Goal: Information Seeking & Learning: Learn about a topic

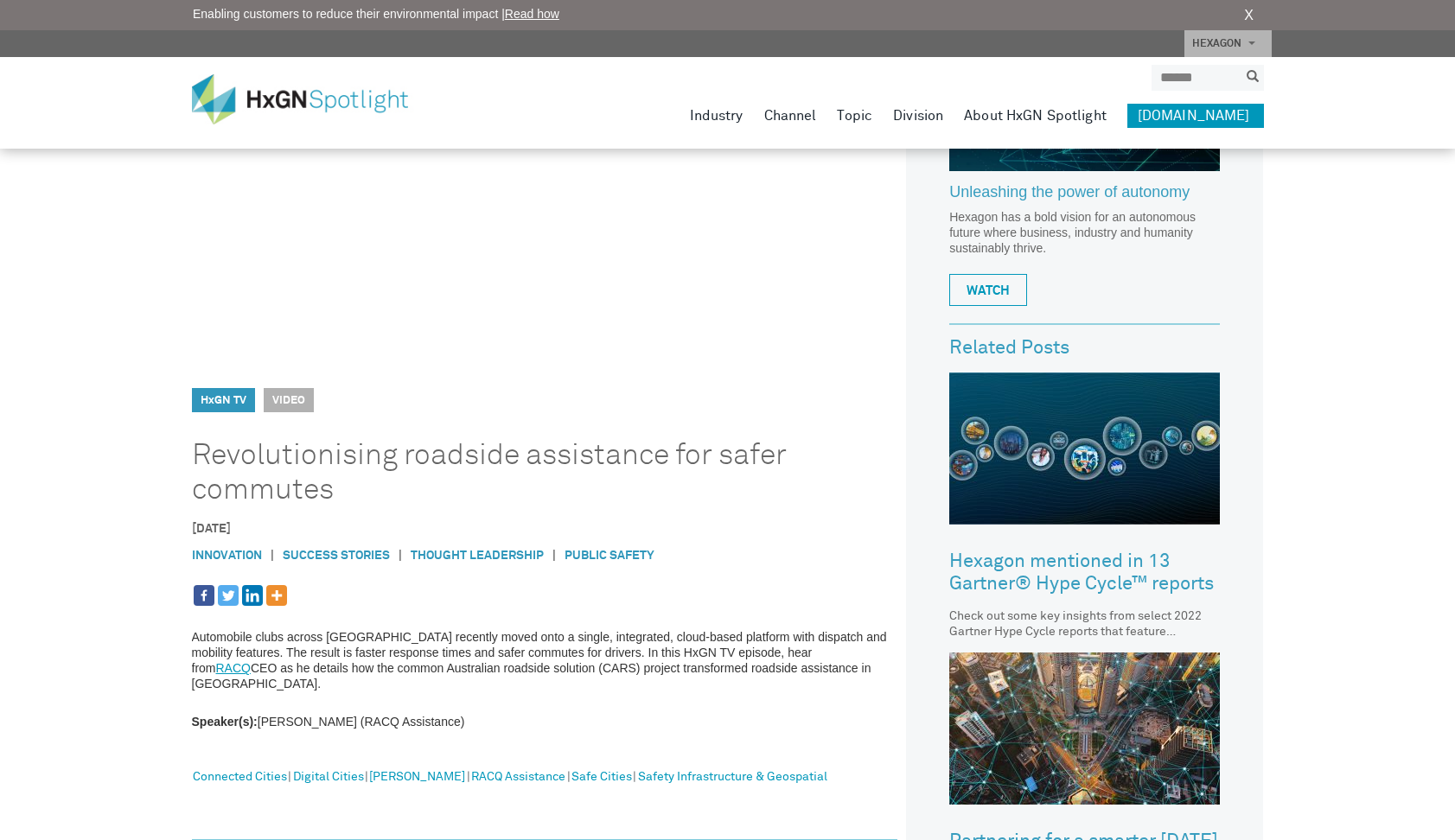
scroll to position [363, 0]
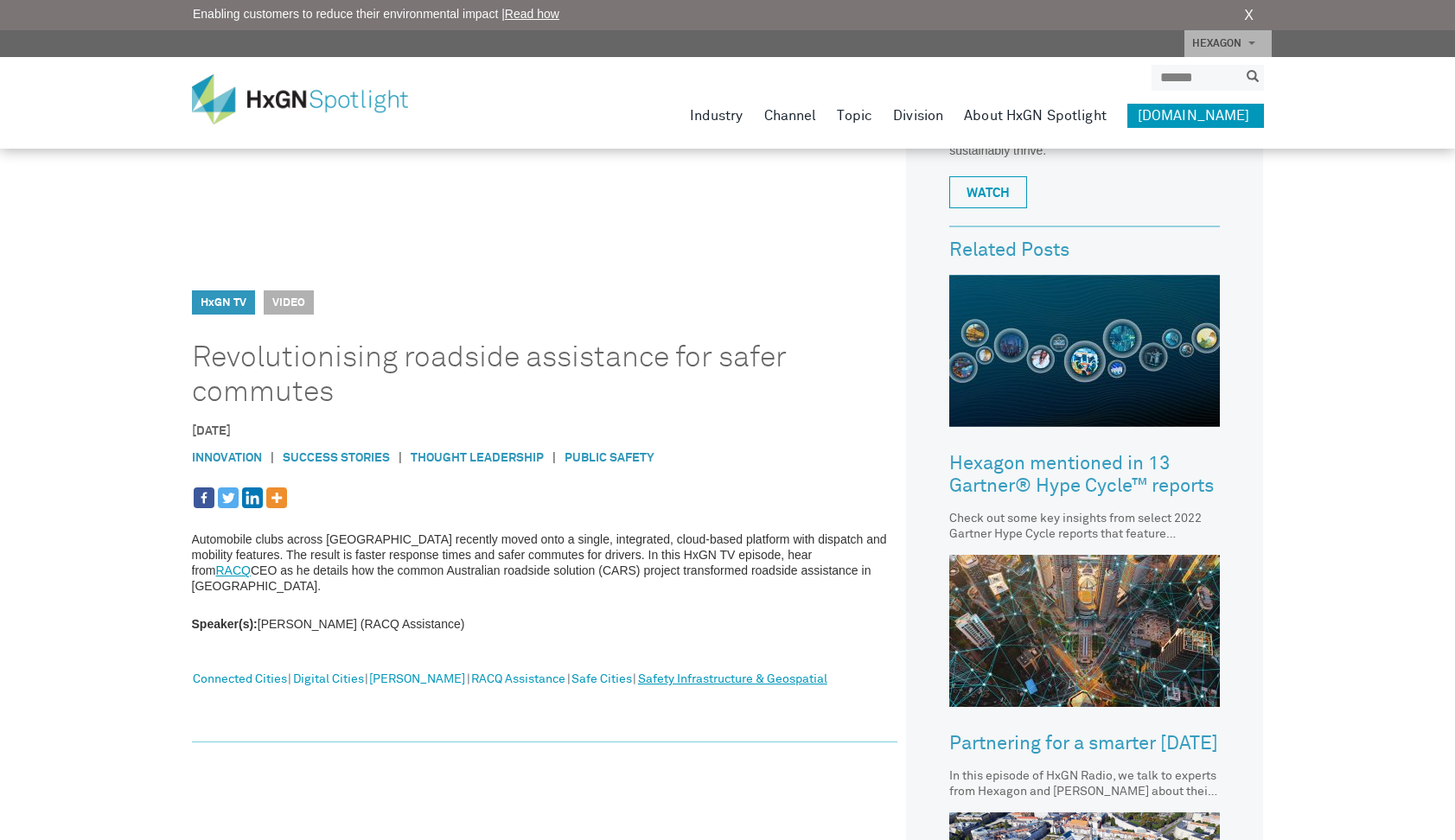
click at [725, 669] on link "Safety Infrastructure & Geospatial" at bounding box center [732, 680] width 190 height 22
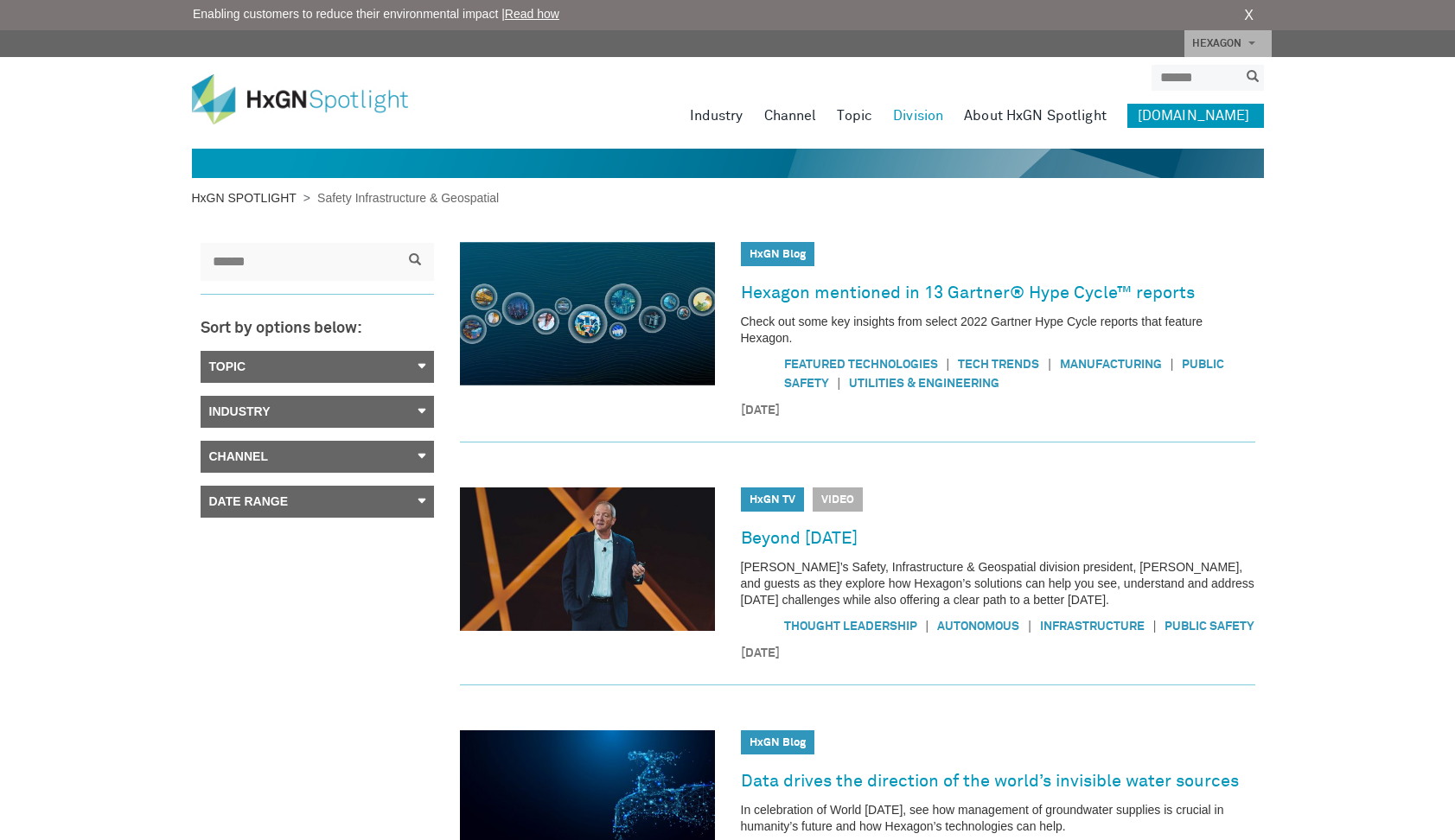
click at [266, 195] on link "HxGN SPOTLIGHT" at bounding box center [247, 197] width 112 height 14
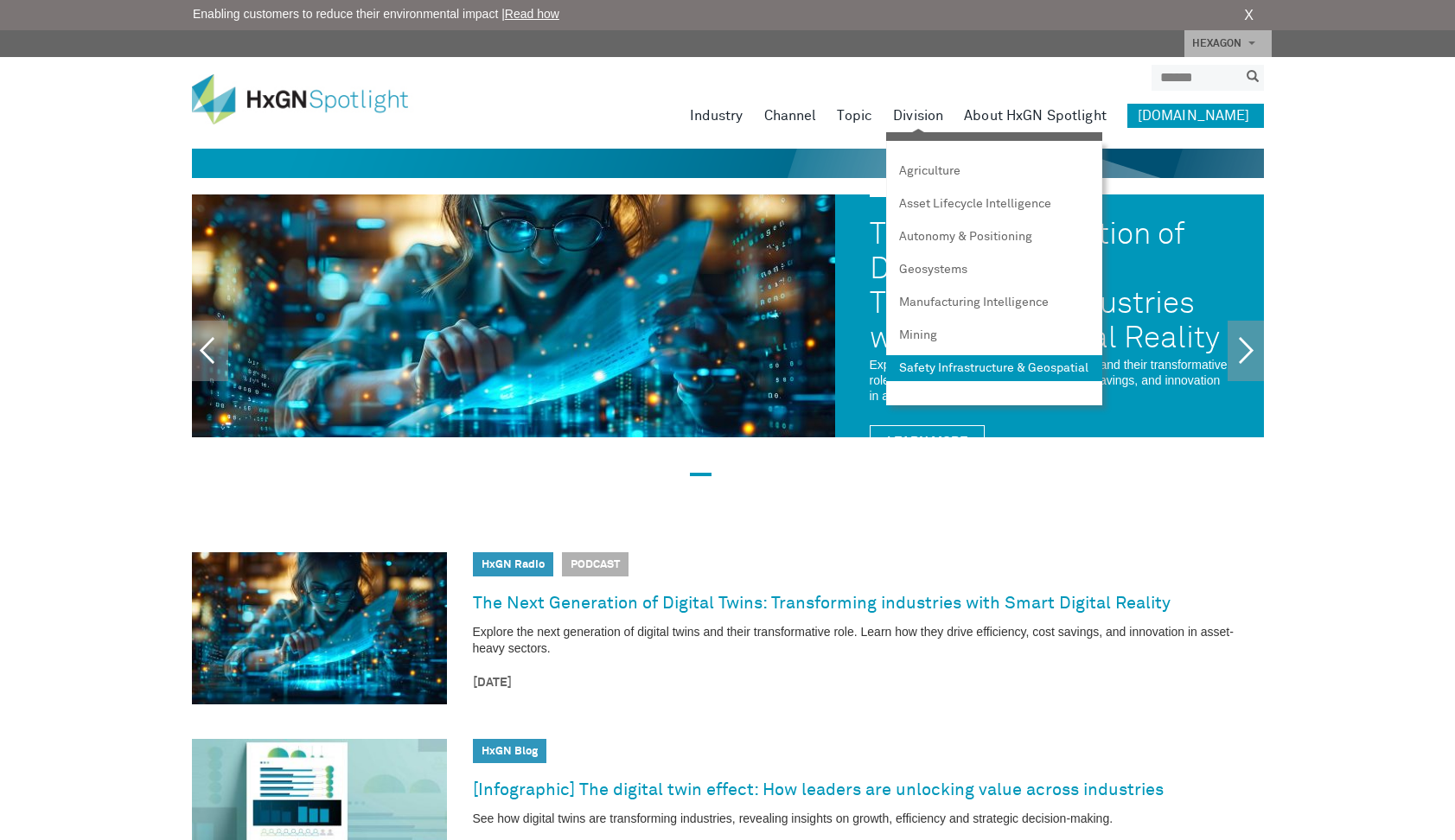
click at [935, 374] on link "Safety Infrastructure & Geospatial" at bounding box center [994, 368] width 216 height 26
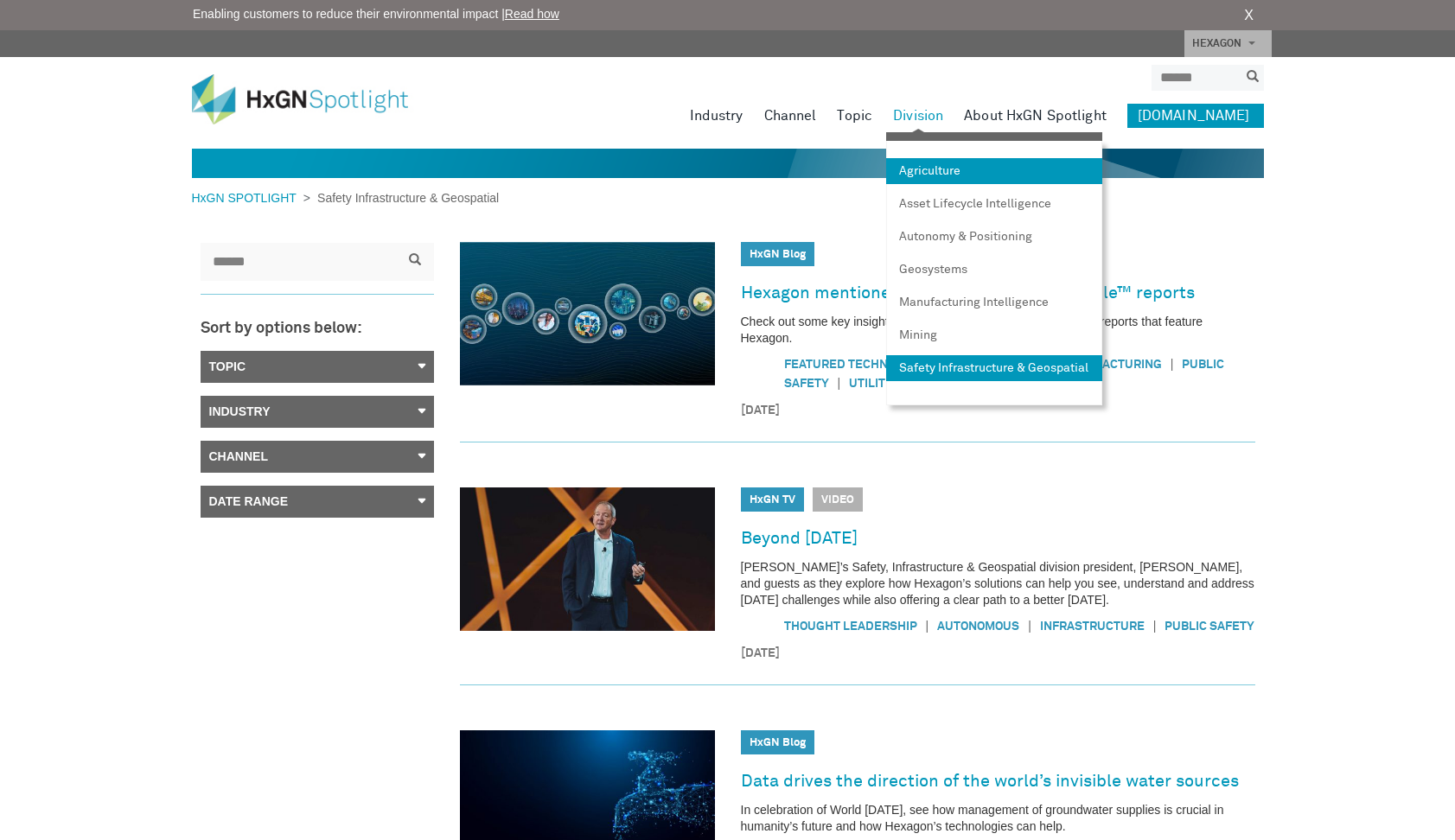
click at [945, 164] on link "Agriculture" at bounding box center [994, 171] width 216 height 26
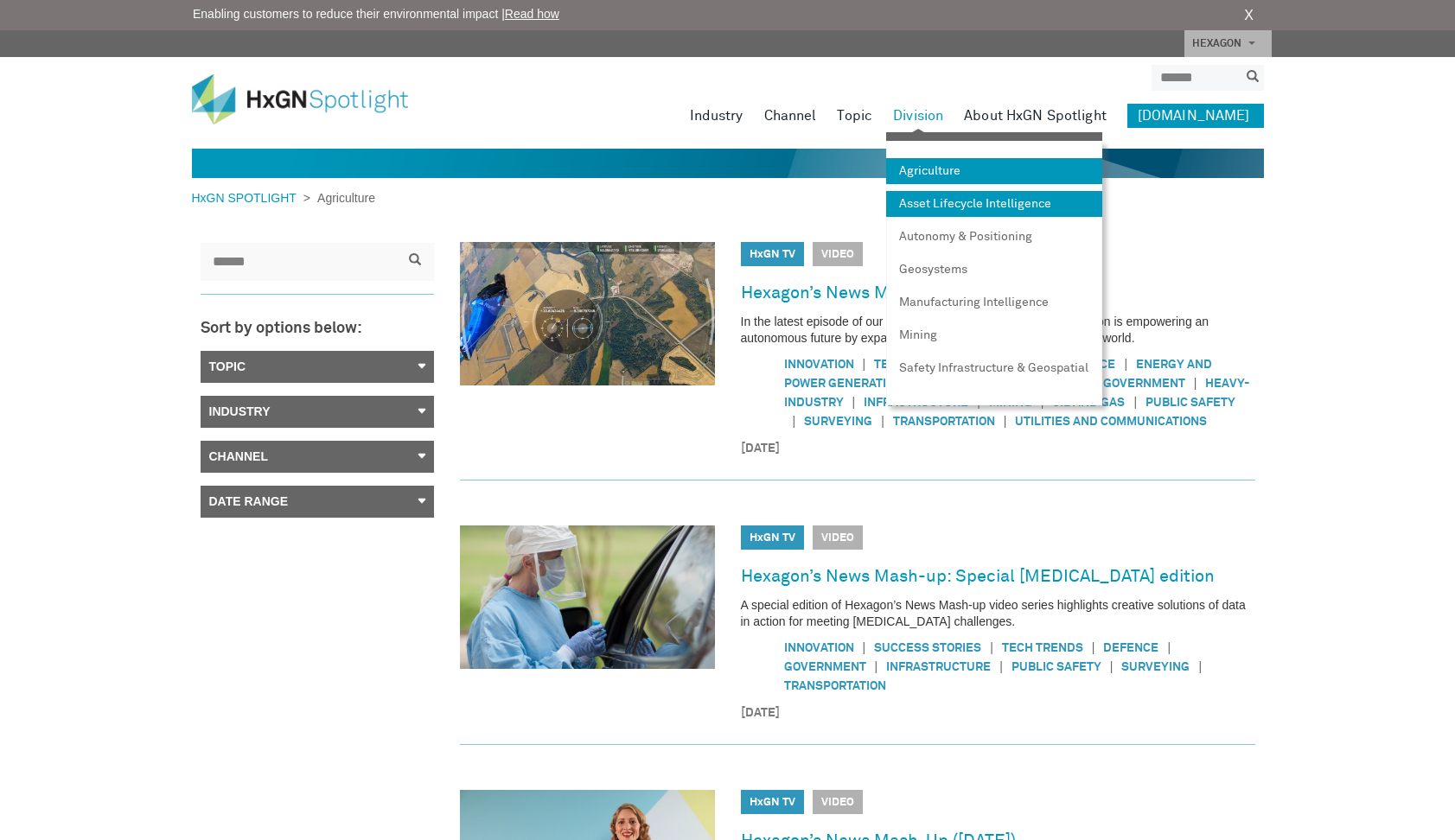
click at [945, 206] on link "Asset Lifecycle Intelligence" at bounding box center [994, 203] width 216 height 26
